Goal: Transaction & Acquisition: Subscribe to service/newsletter

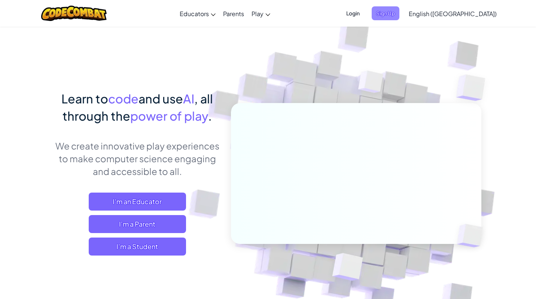
click at [400, 18] on span "Sign Up" at bounding box center [386, 13] width 28 height 14
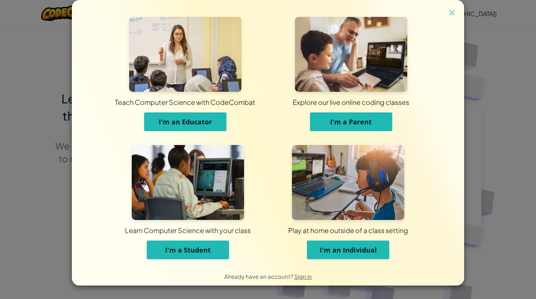
click at [363, 249] on span "I'm an Individual" at bounding box center [348, 249] width 57 height 9
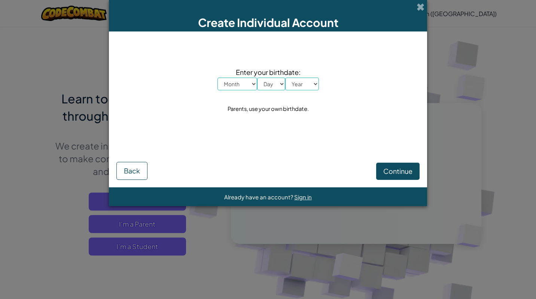
click at [242, 82] on select "Month January February March April May June July August September October Novem…" at bounding box center [238, 84] width 40 height 13
select select "9"
click at [218, 78] on select "Month January February March April May June July August September October Novem…" at bounding box center [238, 84] width 40 height 13
click at [272, 82] on select "Day 1 2 3 4 5 6 7 8 9 10 11 12 13 14 15 16 17 18 19 20 21 22 23 24 25 26 27 28 …" at bounding box center [271, 84] width 28 height 13
select select "10"
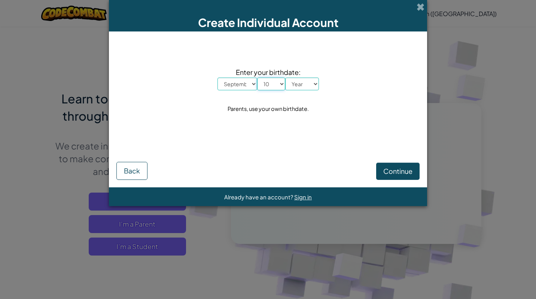
click at [257, 78] on select "Day 1 2 3 4 5 6 7 8 9 10 11 12 13 14 15 16 17 18 19 20 21 22 23 24 25 26 27 28 …" at bounding box center [271, 84] width 28 height 13
click at [307, 81] on select "Year 2025 2024 2023 2022 2021 2020 2019 2018 2017 2016 2015 2014 2013 2012 2011…" at bounding box center [302, 84] width 34 height 13
click at [285, 78] on select "Year 2025 2024 2023 2022 2021 2020 2019 2018 2017 2016 2015 2014 2013 2012 2011…" at bounding box center [302, 84] width 34 height 13
click at [299, 83] on select "Year 2025 2024 2023 2022 2021 2020 2019 2018 2017 2016 2015 2014 2013 2012 2011…" at bounding box center [302, 84] width 34 height 13
select select "2012"
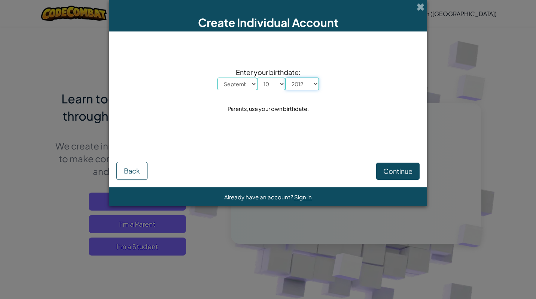
click at [285, 78] on select "Year 2025 2024 2023 2022 2021 2020 2019 2018 2017 2016 2015 2014 2013 2012 2011…" at bounding box center [302, 84] width 34 height 13
click at [397, 170] on span "Continue" at bounding box center [398, 171] width 29 height 9
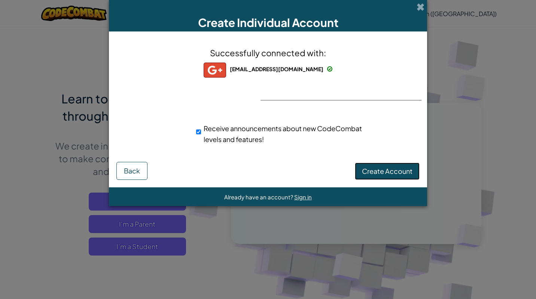
click at [385, 172] on span "Create Account" at bounding box center [387, 171] width 51 height 9
click at [200, 132] on input "Receive announcements about new CodeCombat levels and features!" at bounding box center [198, 131] width 5 height 15
checkbox input "false"
click at [398, 166] on button "Create Account" at bounding box center [387, 171] width 65 height 17
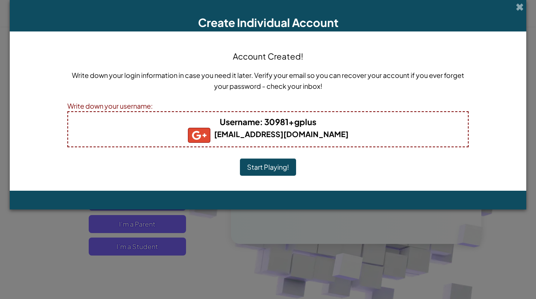
click at [272, 172] on button "Start Playing!" at bounding box center [268, 166] width 56 height 17
